Goal: Information Seeking & Learning: Learn about a topic

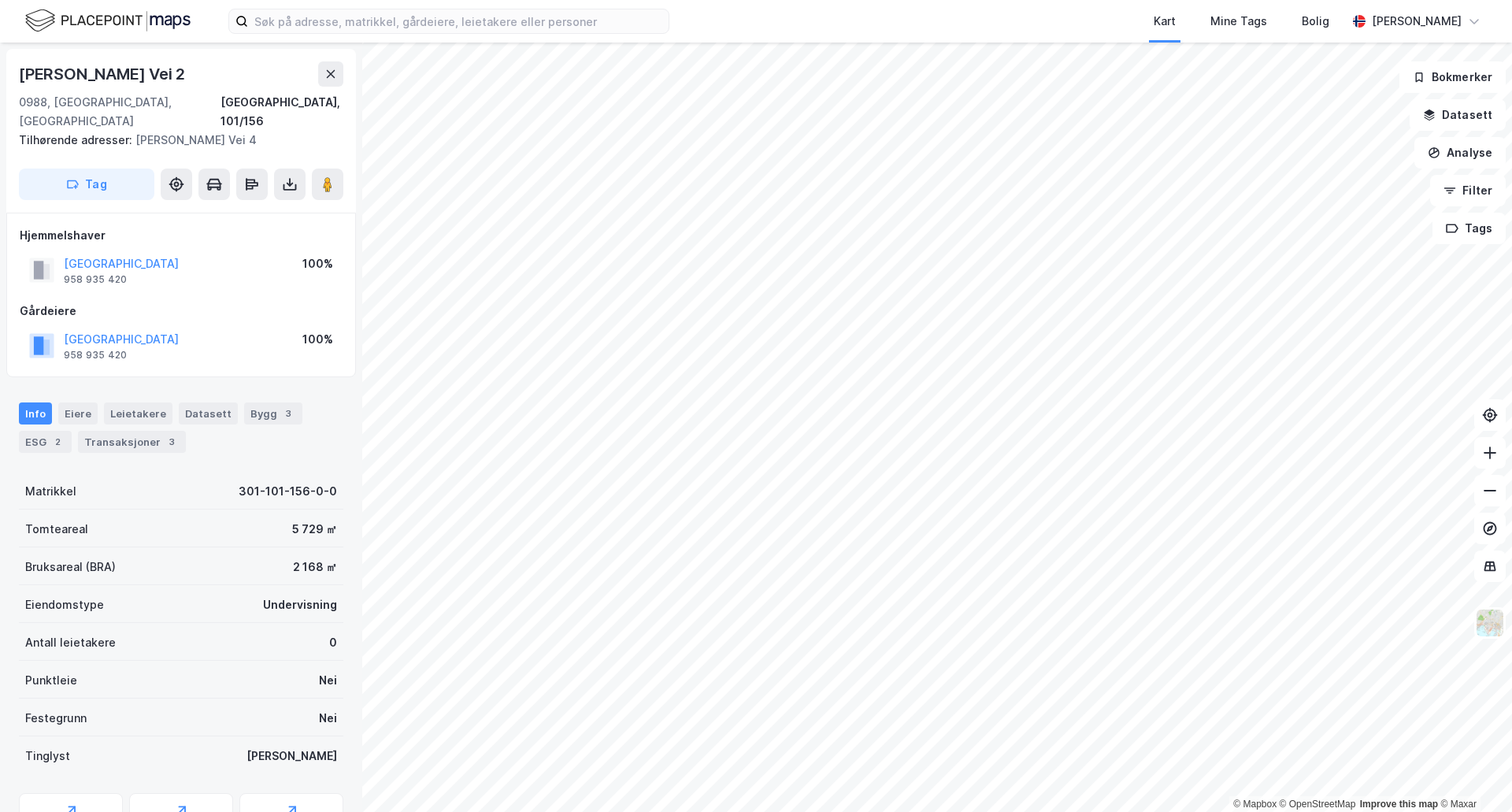
drag, startPoint x: 177, startPoint y: 74, endPoint x: 15, endPoint y: 87, distance: 162.5
click at [0, 87] on div "Aasta [STREET_ADDRESS], 101/156 Tilhørende adresser: Aasta Hansteens Vei 4 Tag …" at bounding box center [181, 427] width 363 height 769
